Goal: Navigation & Orientation: Find specific page/section

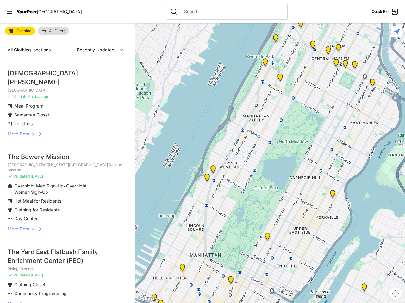
click at [9, 12] on icon at bounding box center [9, 12] width 5 height 4
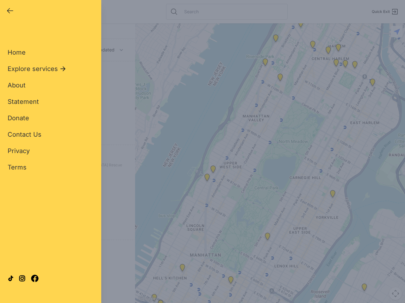
click at [270, 163] on div "Close panel YourPeer [GEOGRAPHIC_DATA] Quick Exit Single Adult Families Soup Ki…" at bounding box center [202, 151] width 405 height 303
click at [267, 238] on div "Close panel YourPeer [GEOGRAPHIC_DATA] Quick Exit Single Adult Families Soup Ki…" at bounding box center [202, 151] width 405 height 303
click at [275, 40] on div "Close panel YourPeer [GEOGRAPHIC_DATA] Quick Exit Single Adult Families Soup Ki…" at bounding box center [202, 151] width 405 height 303
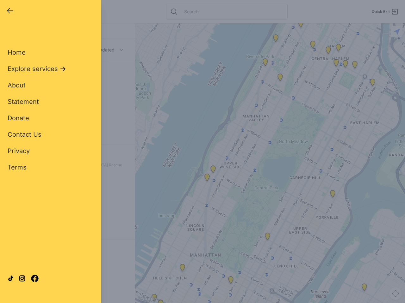
click at [300, 25] on div "Close panel YourPeer [GEOGRAPHIC_DATA] Quick Exit Single Adult Families Soup Ki…" at bounding box center [202, 151] width 405 height 303
